Goal: Task Accomplishment & Management: Manage account settings

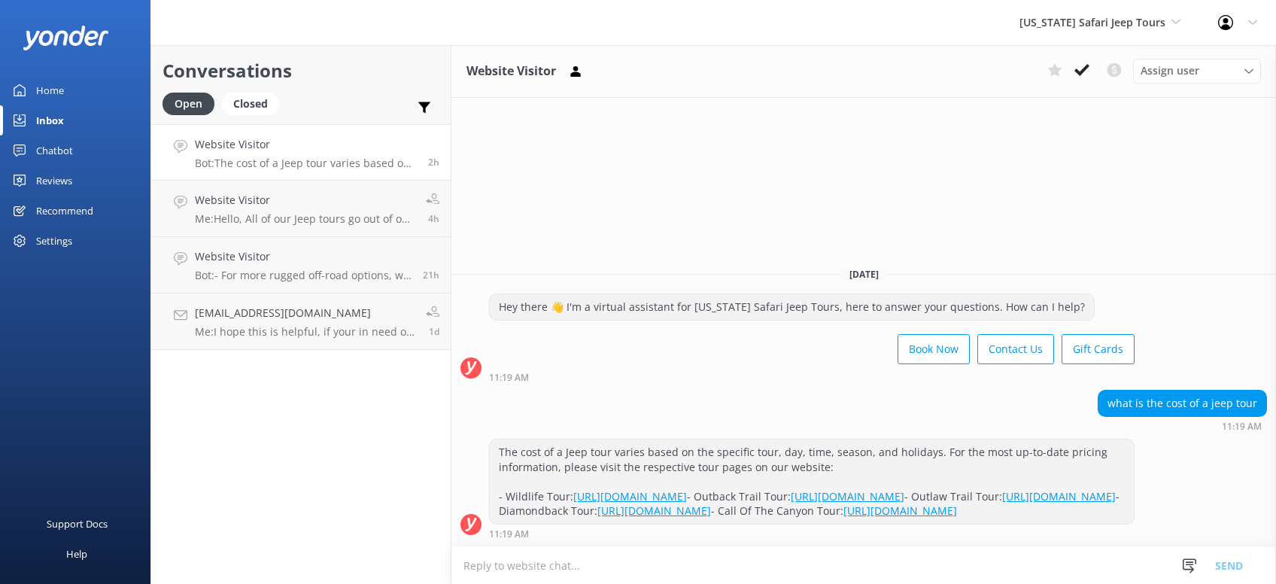
click at [53, 87] on div "Home" at bounding box center [50, 90] width 28 height 30
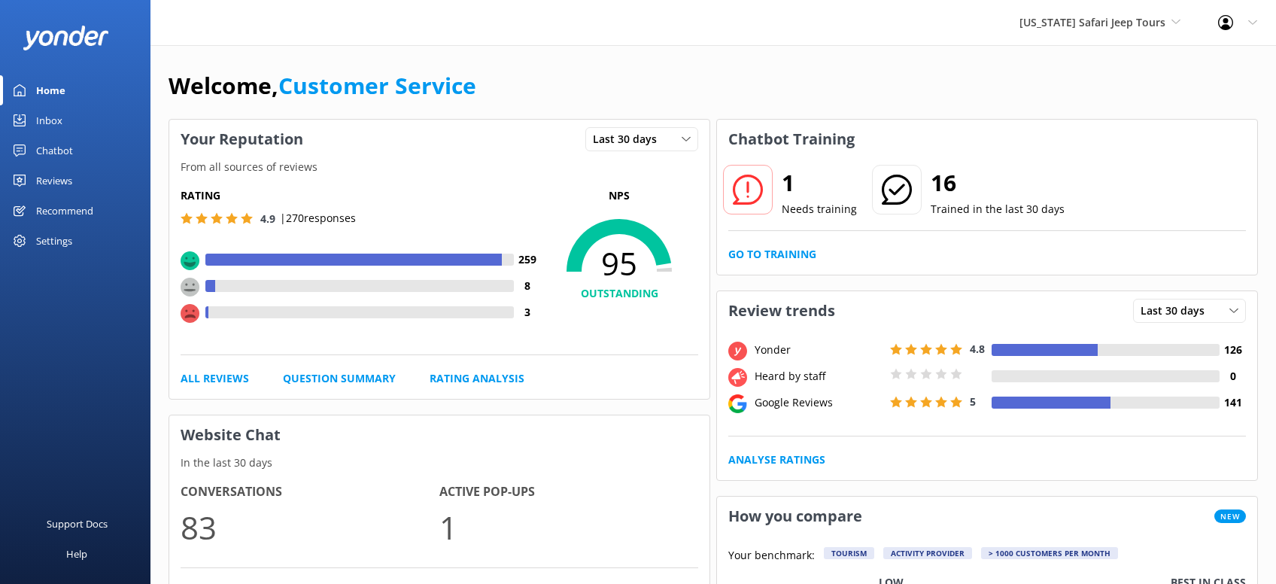
click at [63, 174] on div "Reviews" at bounding box center [54, 181] width 36 height 30
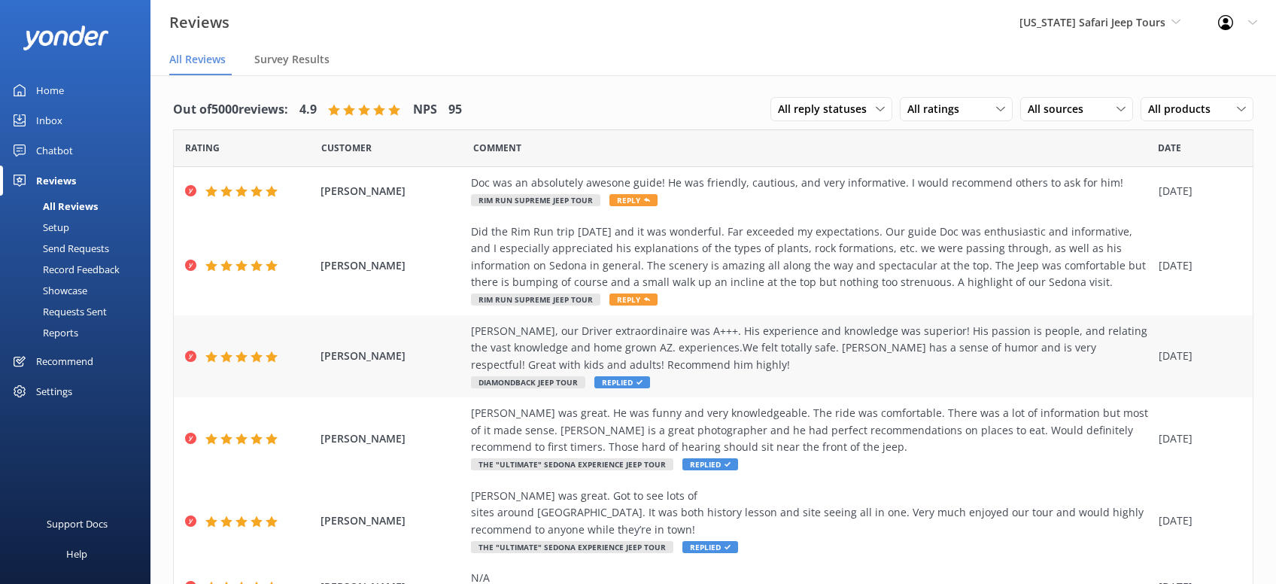
click at [632, 382] on span "Replied" at bounding box center [622, 382] width 56 height 12
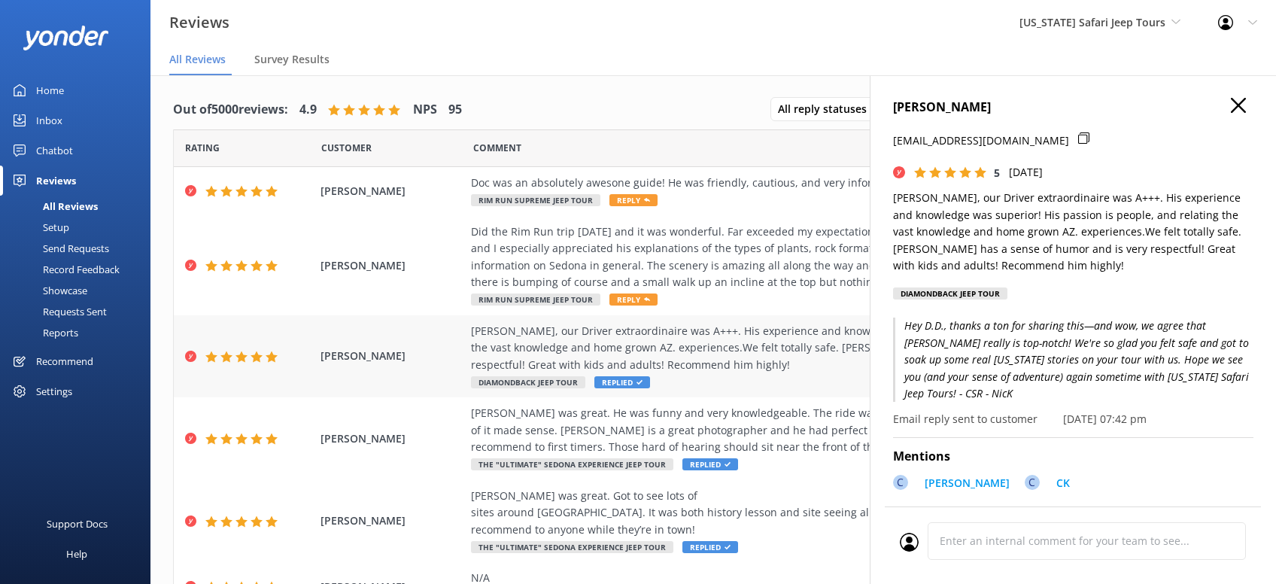
click at [632, 382] on span "Replied" at bounding box center [622, 382] width 56 height 12
click at [1239, 107] on icon "button" at bounding box center [1238, 105] width 15 height 15
